Goal: Task Accomplishment & Management: Use online tool/utility

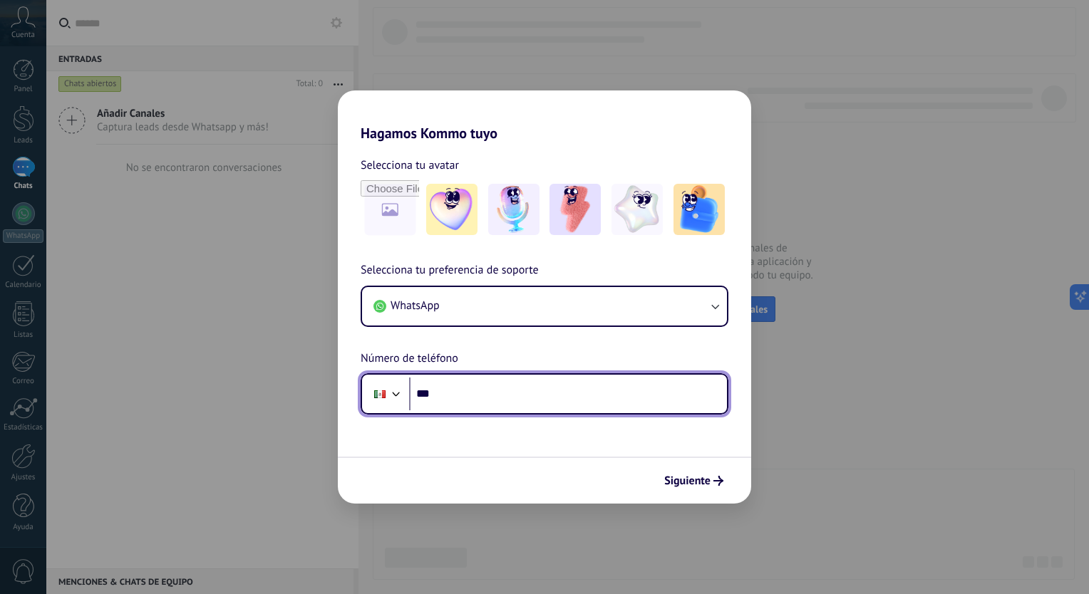
click at [467, 395] on input "***" at bounding box center [568, 394] width 318 height 33
type input "**********"
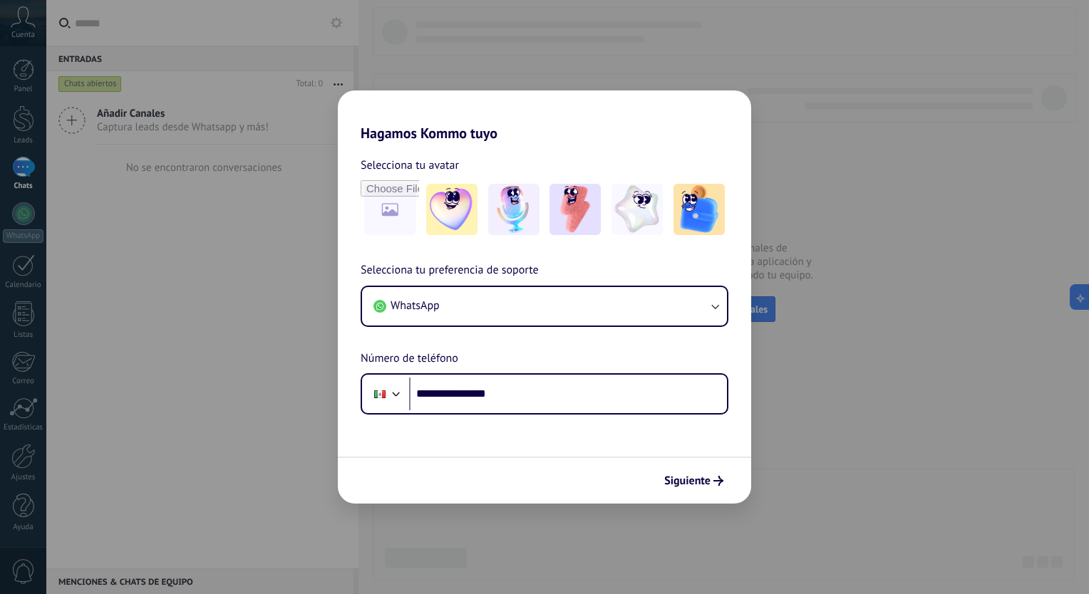
click at [686, 505] on div "**********" at bounding box center [544, 297] width 1089 height 594
click at [686, 480] on span "Siguiente" at bounding box center [687, 481] width 46 height 10
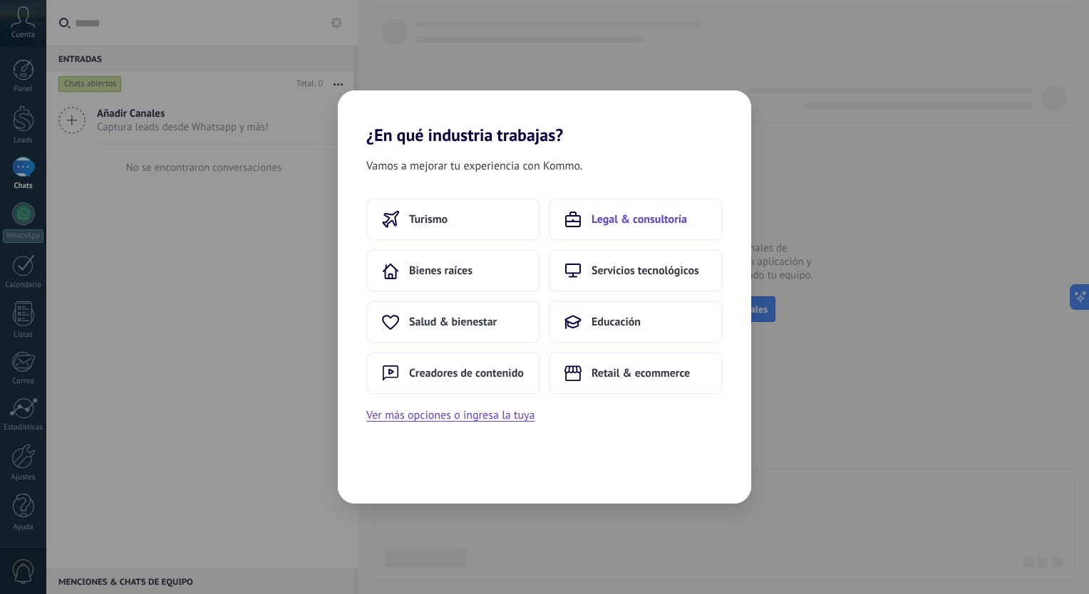
click at [636, 221] on span "Legal & consultoría" at bounding box center [638, 219] width 95 height 14
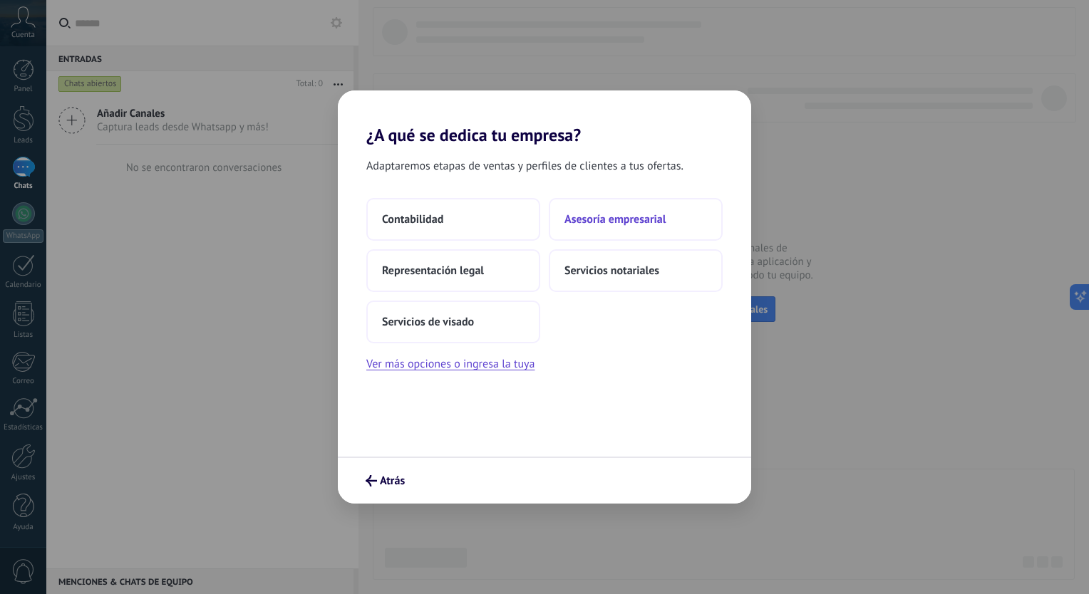
click at [588, 227] on span "Asesoría empresarial" at bounding box center [614, 219] width 101 height 14
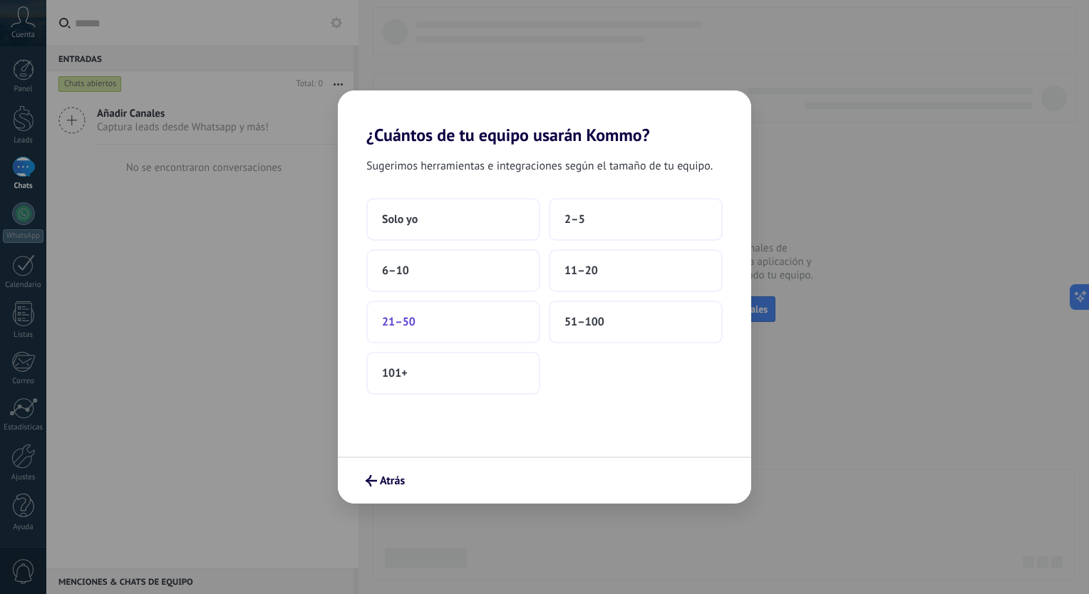
click at [465, 329] on button "21–50" at bounding box center [453, 322] width 174 height 43
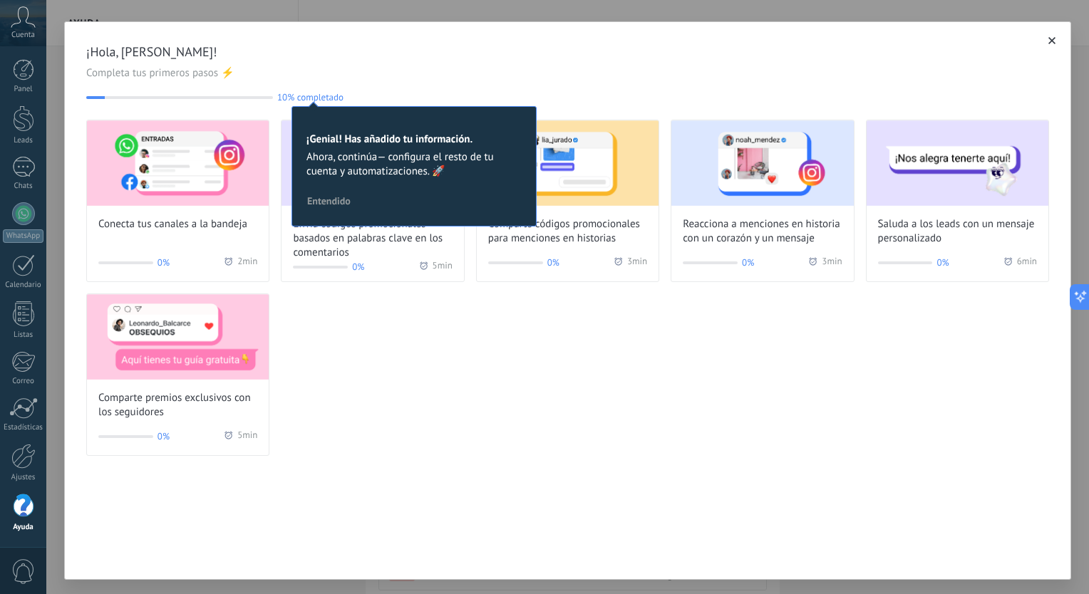
click at [338, 384] on div "Conecta tus canales a la bandeja 0% 2 min Envía códigos promocionales basados e…" at bounding box center [567, 288] width 963 height 336
click at [333, 206] on span "Entendido" at bounding box center [328, 201] width 43 height 10
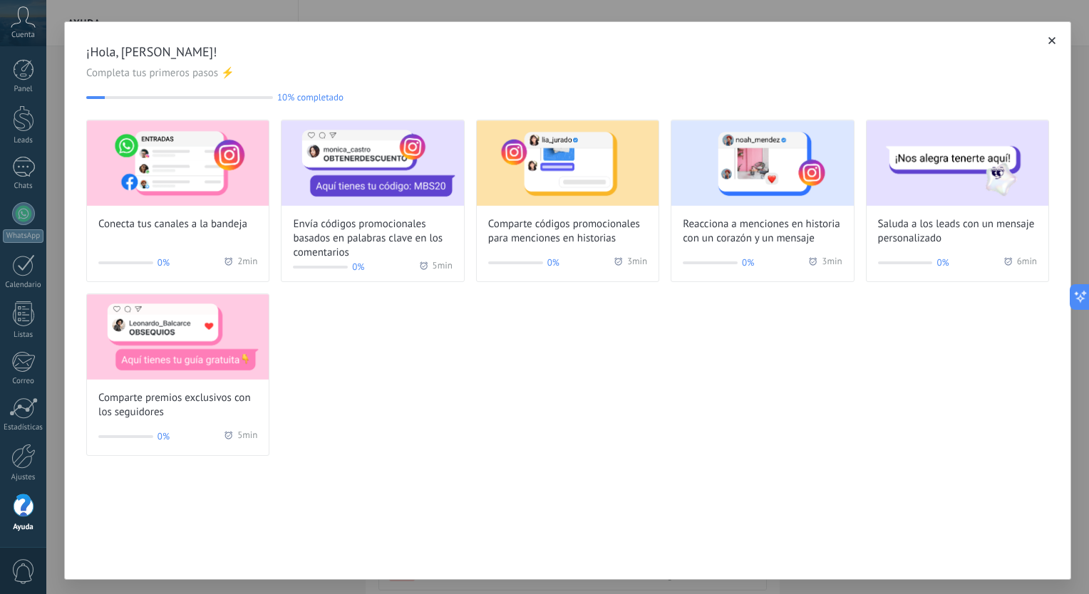
drag, startPoint x: 709, startPoint y: 208, endPoint x: 752, endPoint y: 410, distance: 206.8
click at [752, 410] on div "Conecta tus canales a la bandeja 0% 2 min Envía códigos promocionales basados e…" at bounding box center [567, 288] width 963 height 336
click at [936, 201] on img at bounding box center [957, 162] width 182 height 85
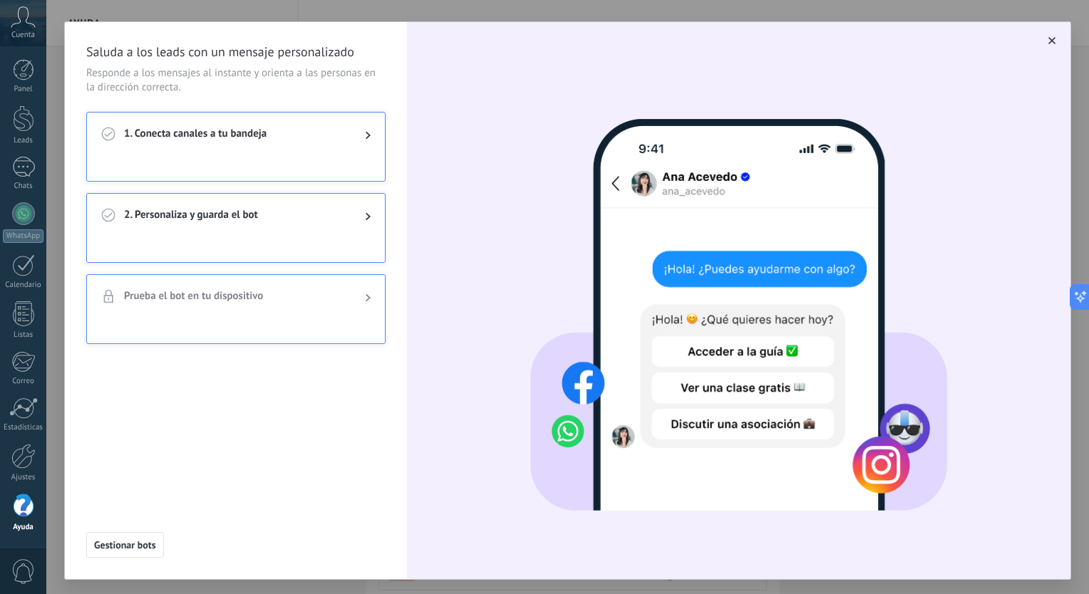
click at [361, 244] on div at bounding box center [236, 250] width 298 height 23
click at [147, 550] on span "Gestionar bots" at bounding box center [125, 545] width 62 height 10
click at [351, 144] on div "1. Conecta canales a tu bandeja" at bounding box center [236, 136] width 298 height 46
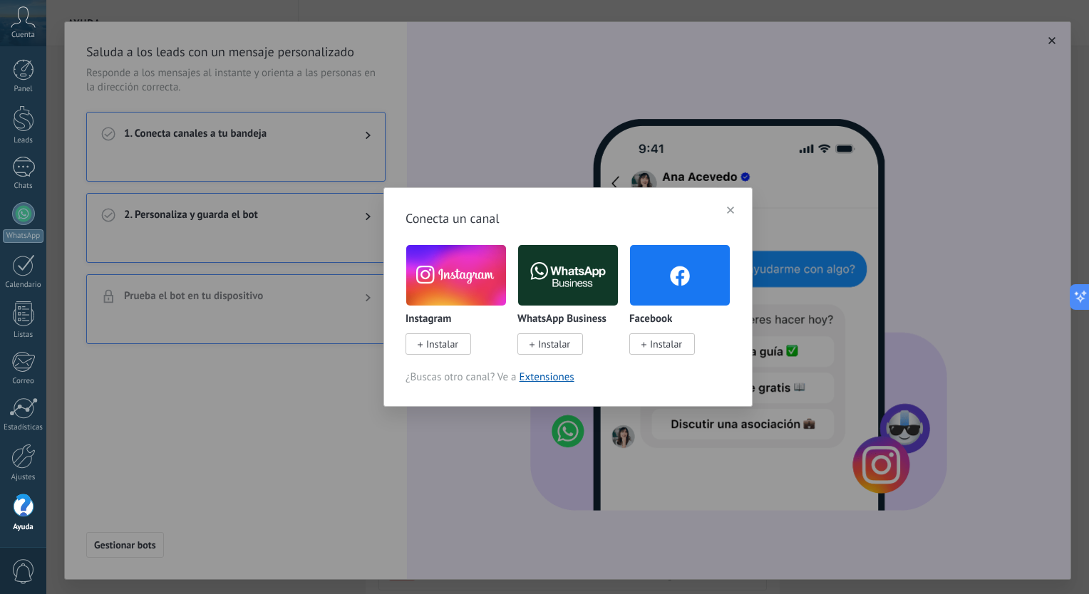
click at [557, 348] on span "Instalar" at bounding box center [554, 344] width 32 height 13
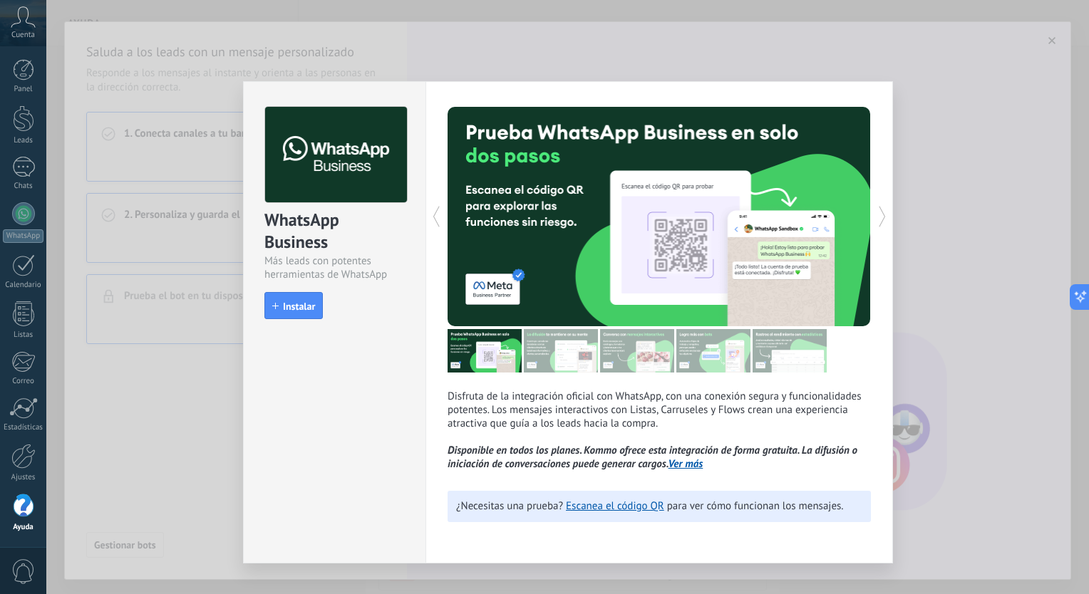
drag, startPoint x: 283, startPoint y: 313, endPoint x: 289, endPoint y: 430, distance: 117.0
click at [289, 430] on div "WhatsApp Business Más leads con potentes herramientas de WhatsApp install Insta…" at bounding box center [334, 322] width 182 height 482
click at [291, 307] on span "Instalar" at bounding box center [299, 306] width 32 height 10
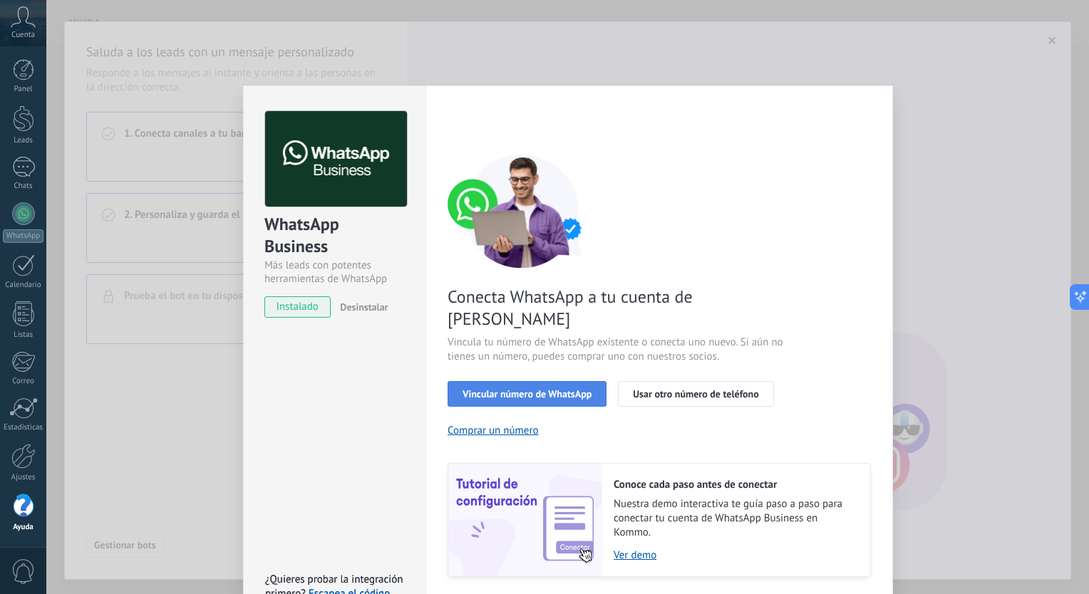
click at [536, 389] on span "Vincular número de WhatsApp" at bounding box center [526, 394] width 129 height 10
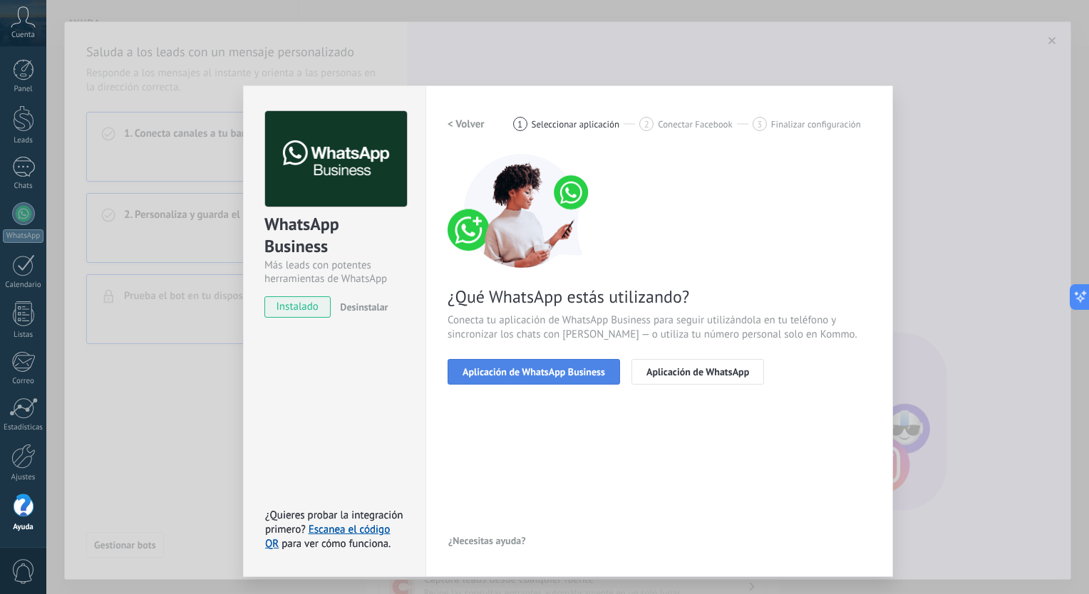
click at [555, 375] on span "Aplicación de WhatsApp Business" at bounding box center [533, 372] width 142 height 10
